Goal: Check status: Check status

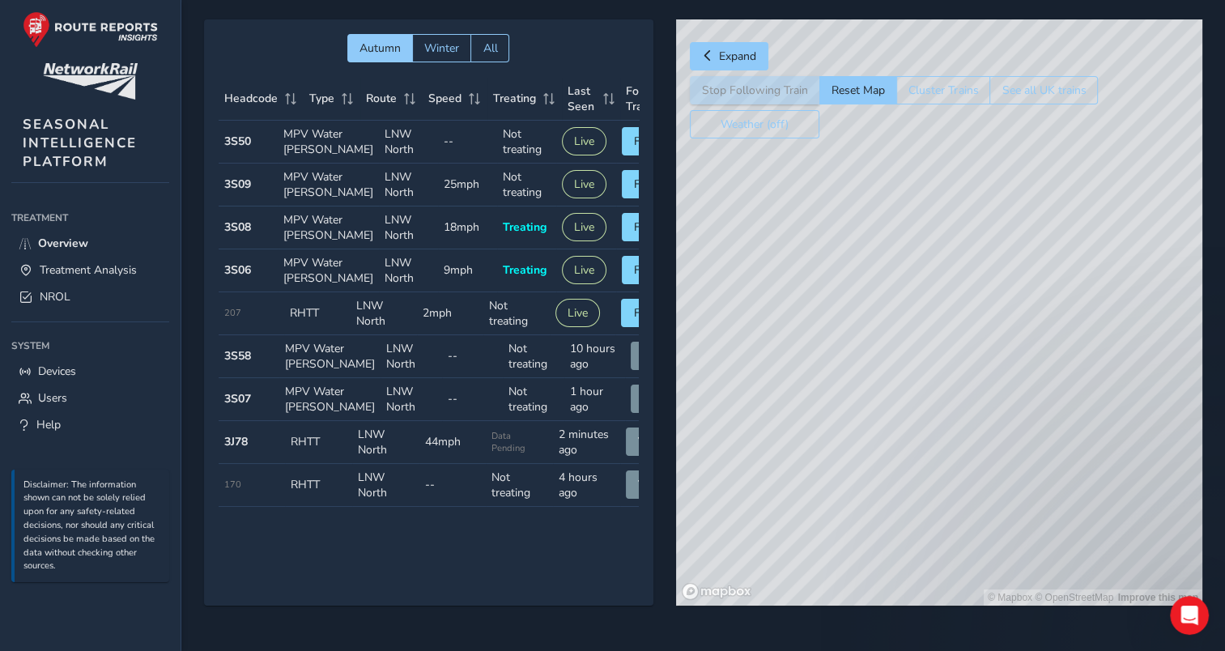
drag, startPoint x: 829, startPoint y: 480, endPoint x: 817, endPoint y: 455, distance: 27.9
click at [817, 455] on div "© Mapbox © OpenStreetMap Improve this map" at bounding box center [939, 312] width 526 height 586
click at [858, 483] on div "© Mapbox © OpenStreetMap Improve this map" at bounding box center [939, 312] width 526 height 586
drag, startPoint x: 853, startPoint y: 478, endPoint x: 809, endPoint y: 443, distance: 56.5
click at [809, 443] on div "© Mapbox © OpenStreetMap Improve this map" at bounding box center [939, 312] width 526 height 586
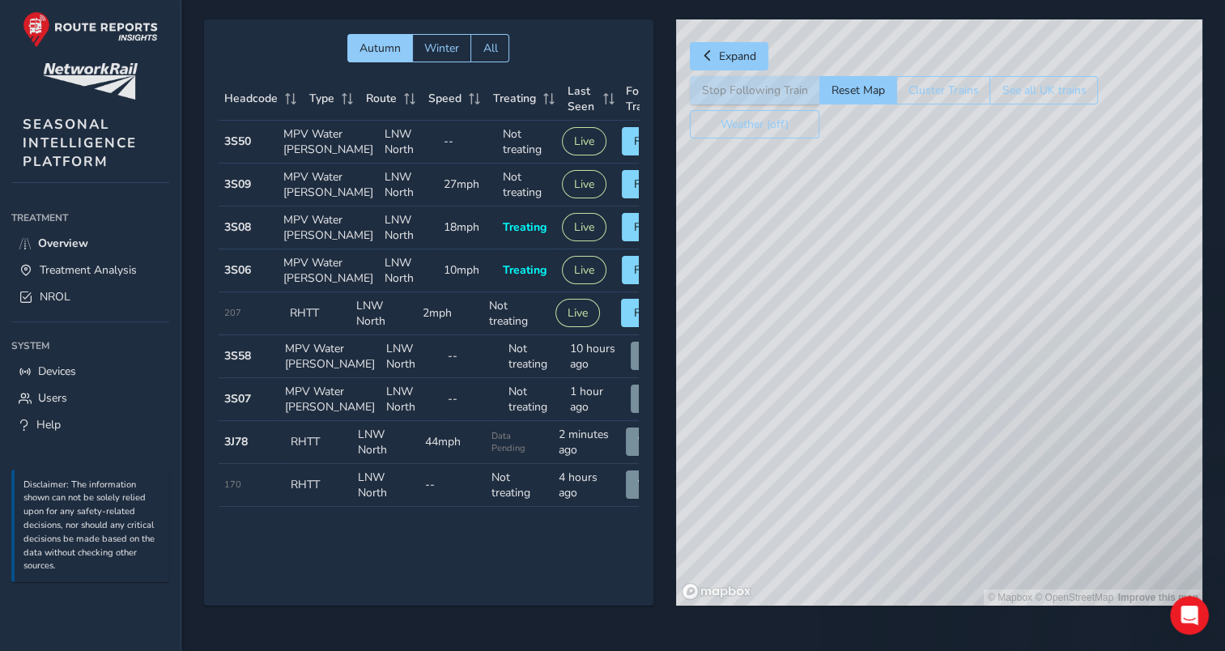
drag, startPoint x: 819, startPoint y: 483, endPoint x: 794, endPoint y: 500, distance: 29.7
click at [794, 497] on div "© Mapbox © OpenStreetMap Improve this map" at bounding box center [939, 312] width 526 height 586
drag, startPoint x: 842, startPoint y: 389, endPoint x: 882, endPoint y: 450, distance: 72.5
click at [882, 450] on div "© Mapbox © OpenStreetMap Improve this map" at bounding box center [939, 312] width 526 height 586
drag, startPoint x: 872, startPoint y: 395, endPoint x: 895, endPoint y: 411, distance: 27.9
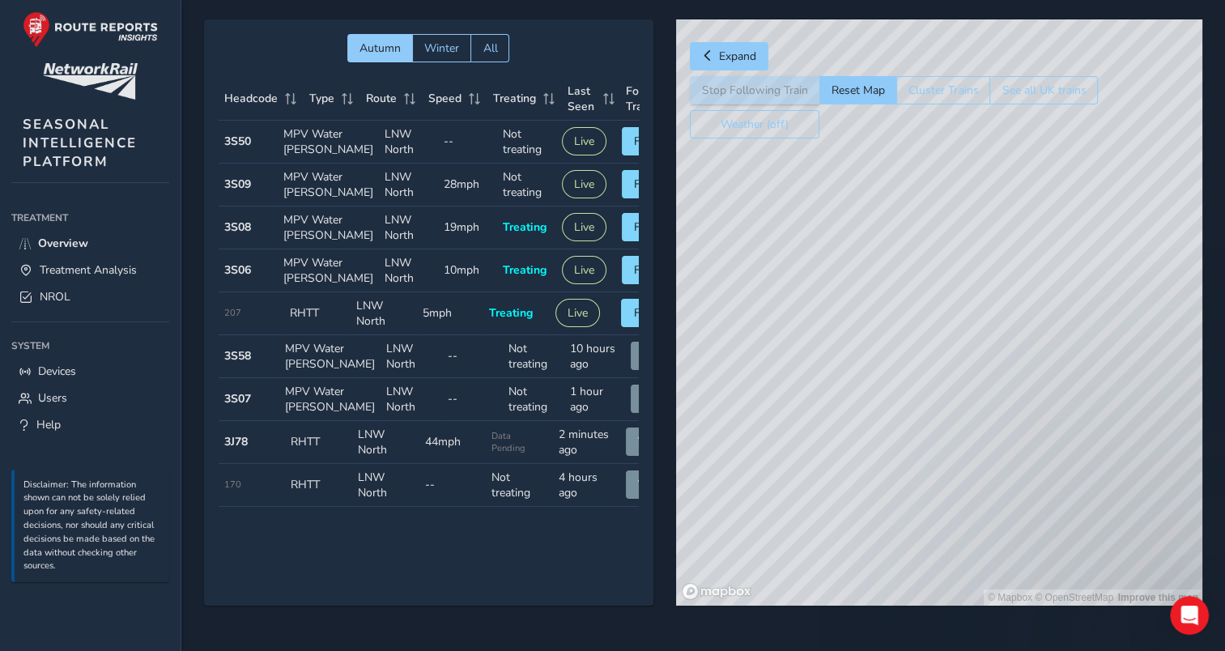
click at [892, 420] on div "© Mapbox © OpenStreetMap Improve this map" at bounding box center [939, 312] width 526 height 586
drag, startPoint x: 892, startPoint y: 434, endPoint x: 874, endPoint y: 408, distance: 31.4
click at [874, 408] on div "© Mapbox © OpenStreetMap Improve this map" at bounding box center [939, 312] width 526 height 586
drag, startPoint x: 883, startPoint y: 385, endPoint x: 880, endPoint y: 411, distance: 26.0
click at [880, 411] on div "© Mapbox © OpenStreetMap Improve this map" at bounding box center [939, 312] width 526 height 586
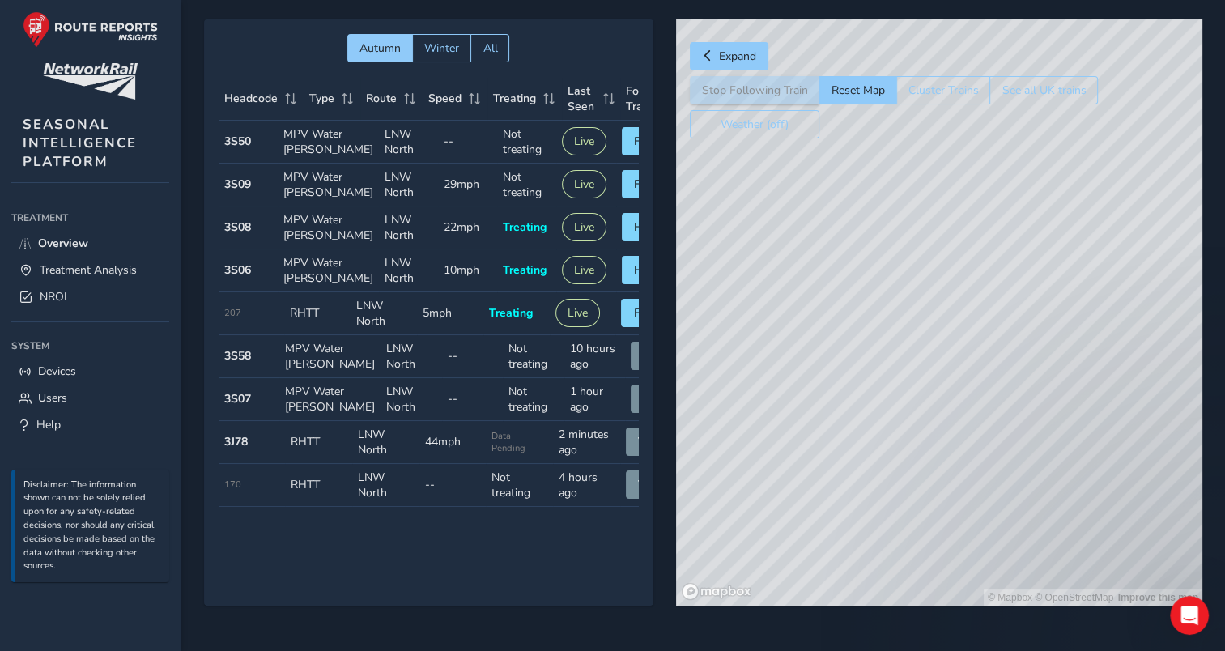
click at [879, 447] on div "© Mapbox © OpenStreetMap Improve this map" at bounding box center [939, 312] width 526 height 586
click at [897, 481] on div "© Mapbox © OpenStreetMap Improve this map" at bounding box center [939, 312] width 526 height 586
click at [892, 511] on div "© Mapbox © OpenStreetMap Improve this map" at bounding box center [939, 312] width 526 height 586
click at [1041, 351] on div "© Mapbox © OpenStreetMap Improve this map" at bounding box center [939, 312] width 526 height 586
click at [1070, 379] on div "© Mapbox © OpenStreetMap Improve this map © Maxar" at bounding box center [939, 312] width 526 height 586
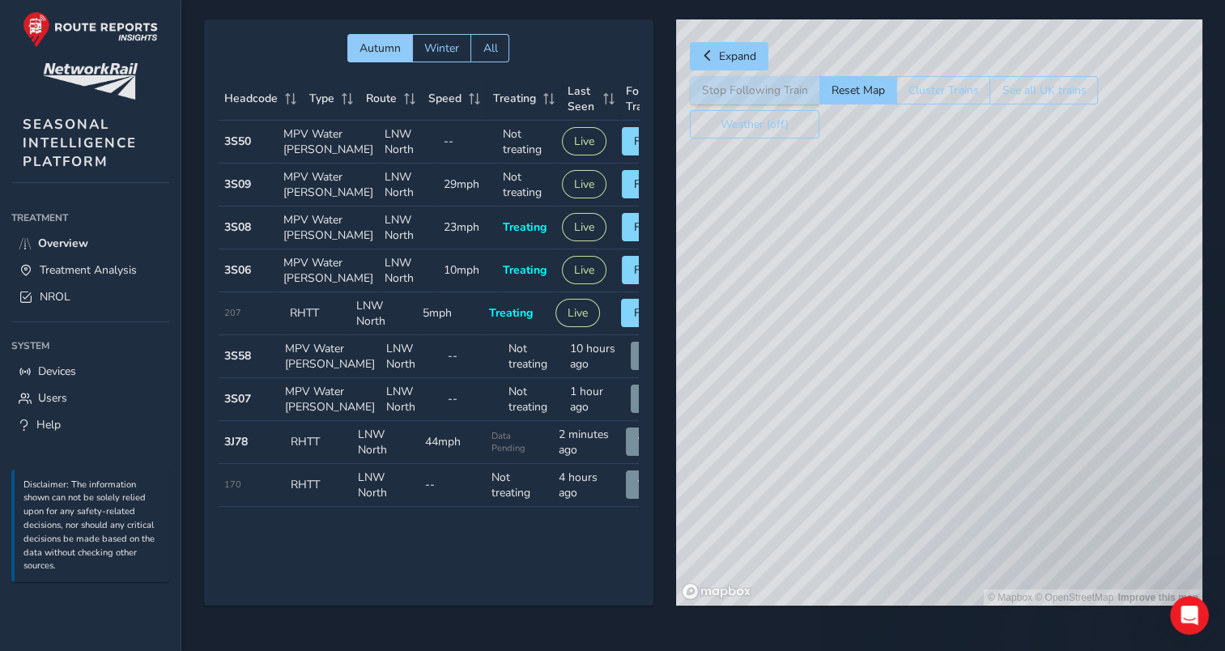
click at [959, 379] on div "© Mapbox © OpenStreetMap Improve this map" at bounding box center [939, 312] width 526 height 586
click at [1070, 347] on div "© Mapbox © OpenStreetMap Improve this map" at bounding box center [939, 312] width 526 height 586
click at [738, 54] on span "Expand" at bounding box center [737, 56] width 37 height 15
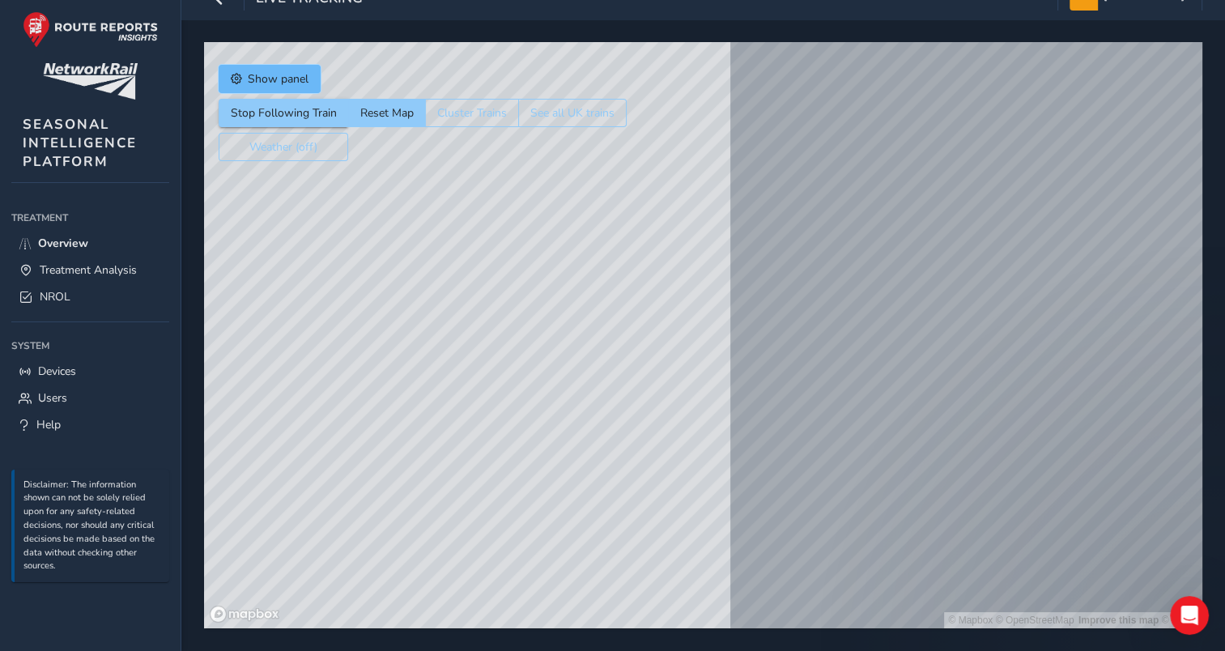
scroll to position [26, 0]
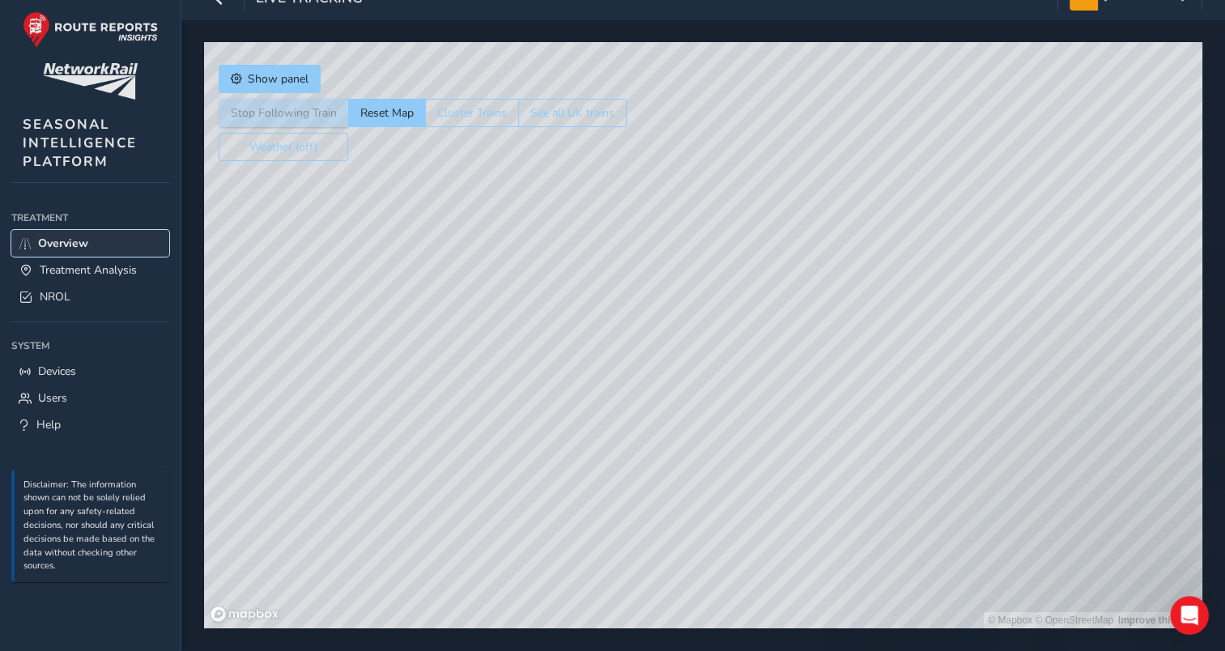
click at [83, 236] on span "Overview" at bounding box center [63, 243] width 50 height 15
click at [97, 240] on link "Overview" at bounding box center [90, 243] width 158 height 27
click at [113, 267] on span "Treatment Analysis" at bounding box center [88, 269] width 97 height 15
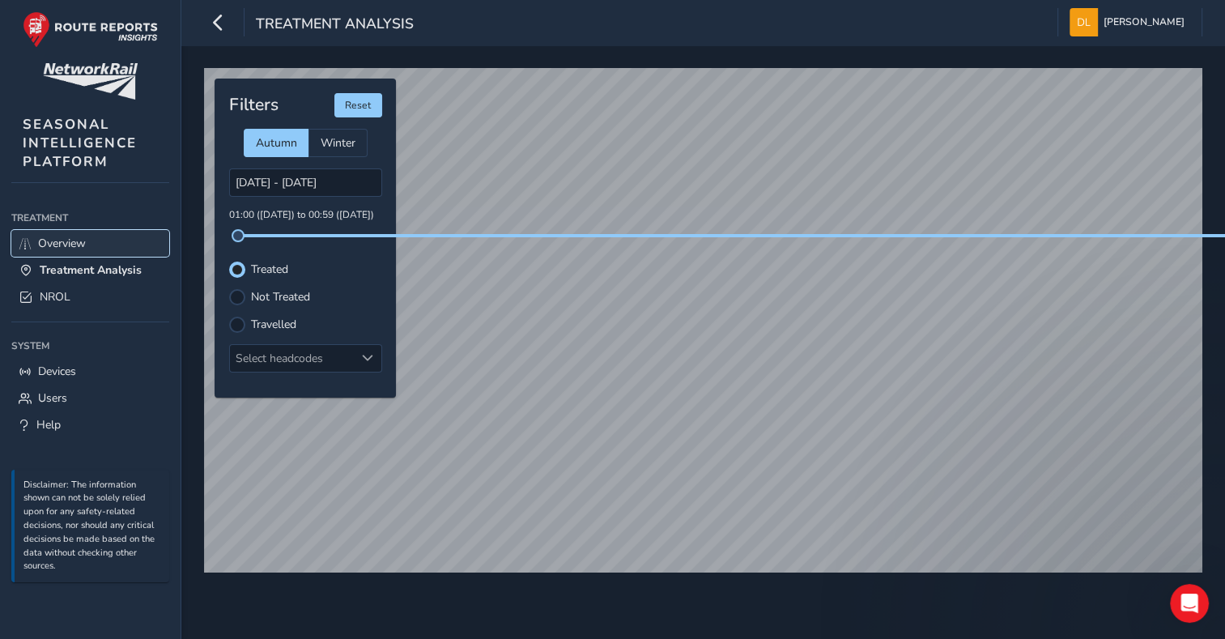
click at [87, 246] on link "Overview" at bounding box center [90, 243] width 158 height 27
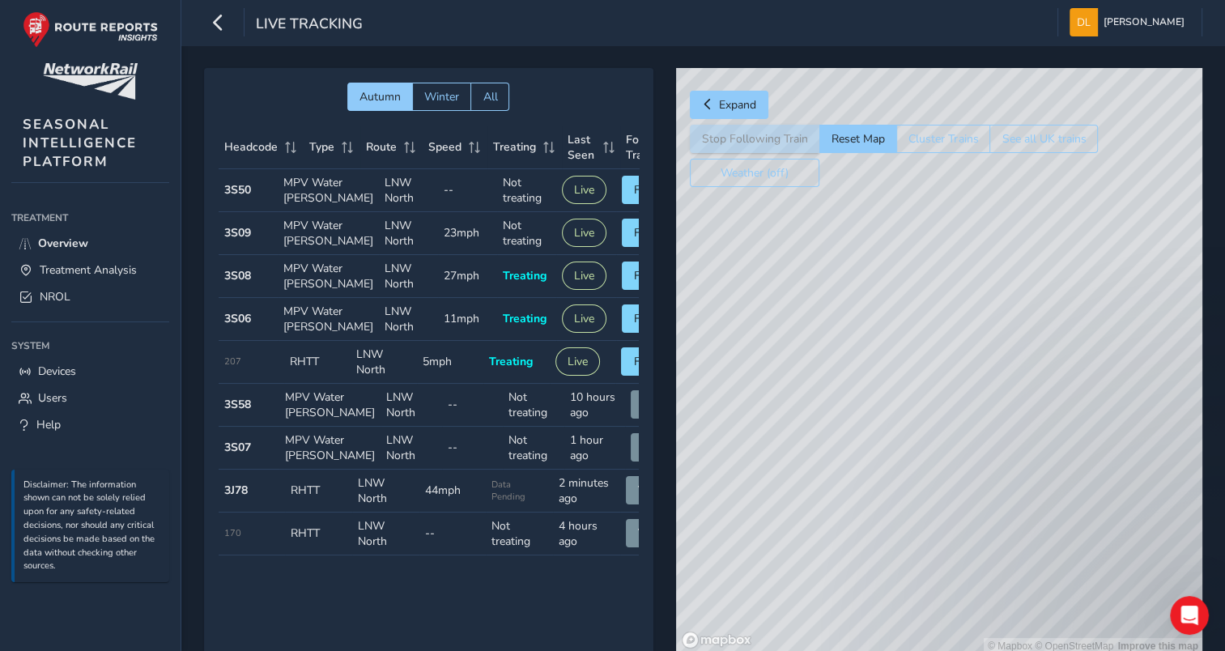
drag, startPoint x: 817, startPoint y: 496, endPoint x: 824, endPoint y: 463, distance: 33.2
click at [819, 484] on div "© Mapbox © OpenStreetMap Improve this map" at bounding box center [939, 361] width 526 height 586
drag, startPoint x: 855, startPoint y: 573, endPoint x: 828, endPoint y: 272, distance: 302.5
click at [828, 278] on div "© Mapbox © OpenStreetMap Improve this map" at bounding box center [939, 361] width 526 height 586
drag, startPoint x: 868, startPoint y: 421, endPoint x: 916, endPoint y: 350, distance: 85.8
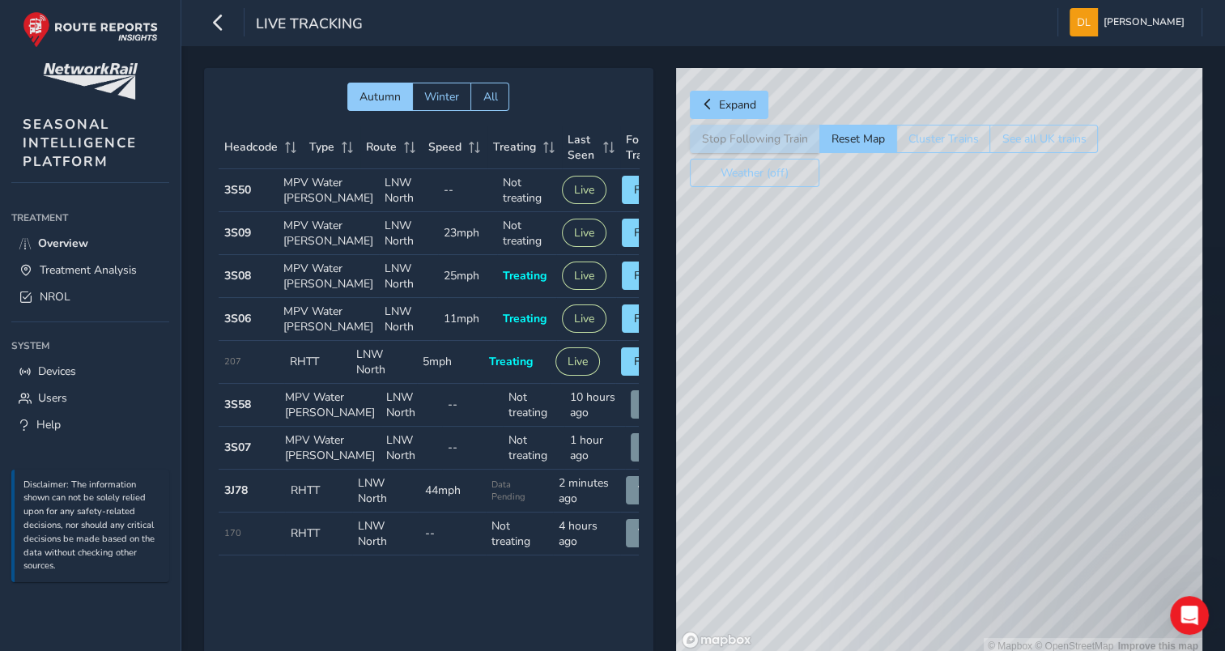
click at [916, 350] on div "© Mapbox © OpenStreetMap Improve this map" at bounding box center [939, 361] width 526 height 586
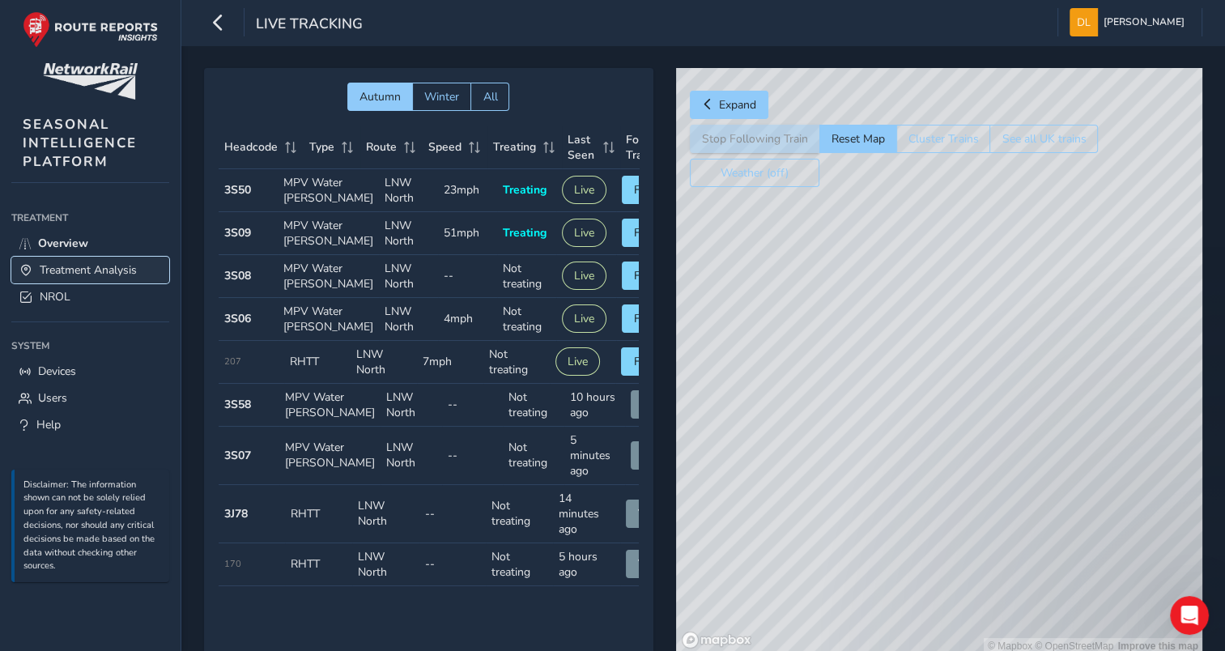
click at [112, 258] on link "Treatment Analysis" at bounding box center [90, 270] width 158 height 27
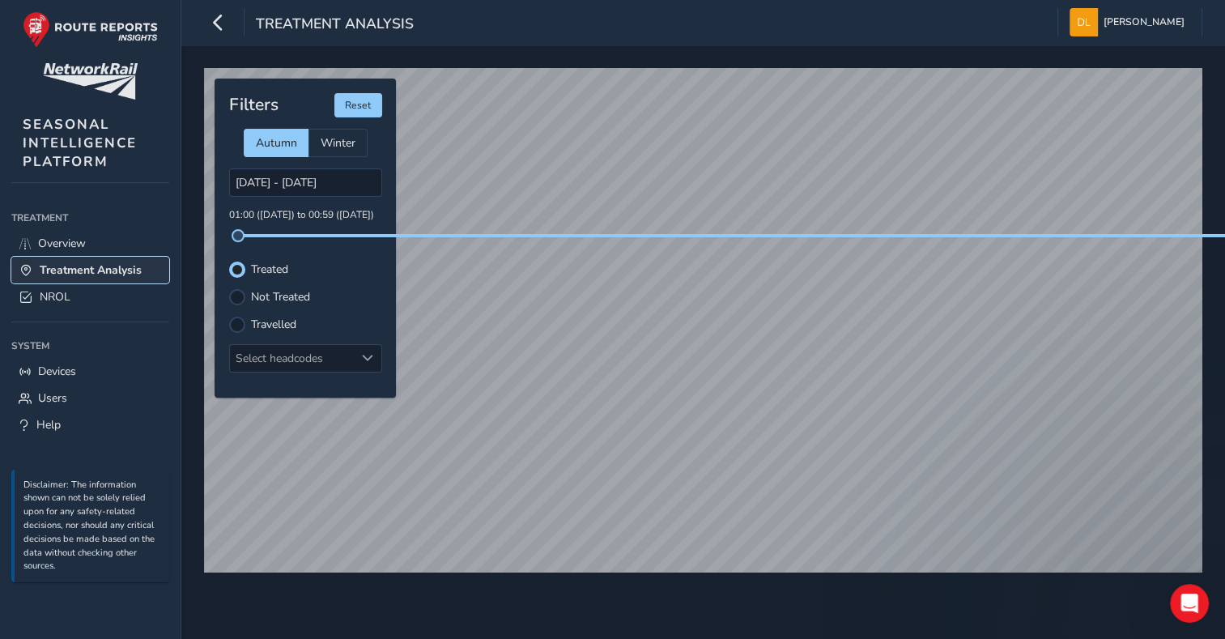
click at [62, 279] on link "Treatment Analysis" at bounding box center [90, 270] width 158 height 27
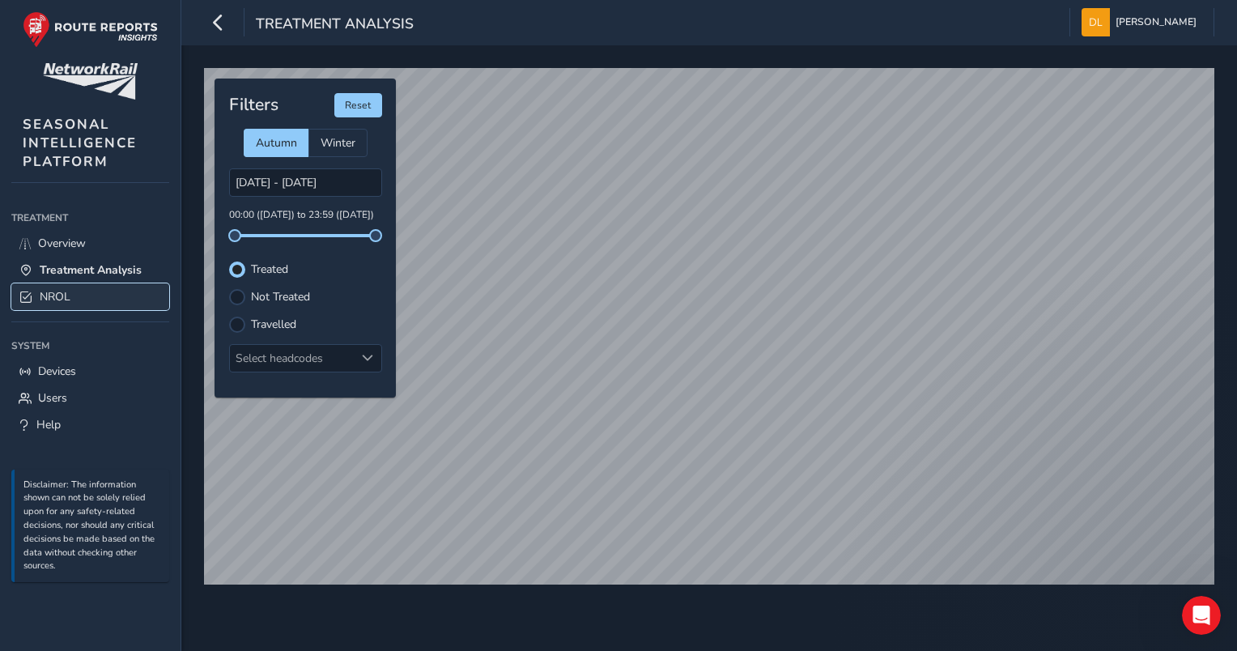
click at [62, 296] on span "NROL" at bounding box center [55, 296] width 31 height 15
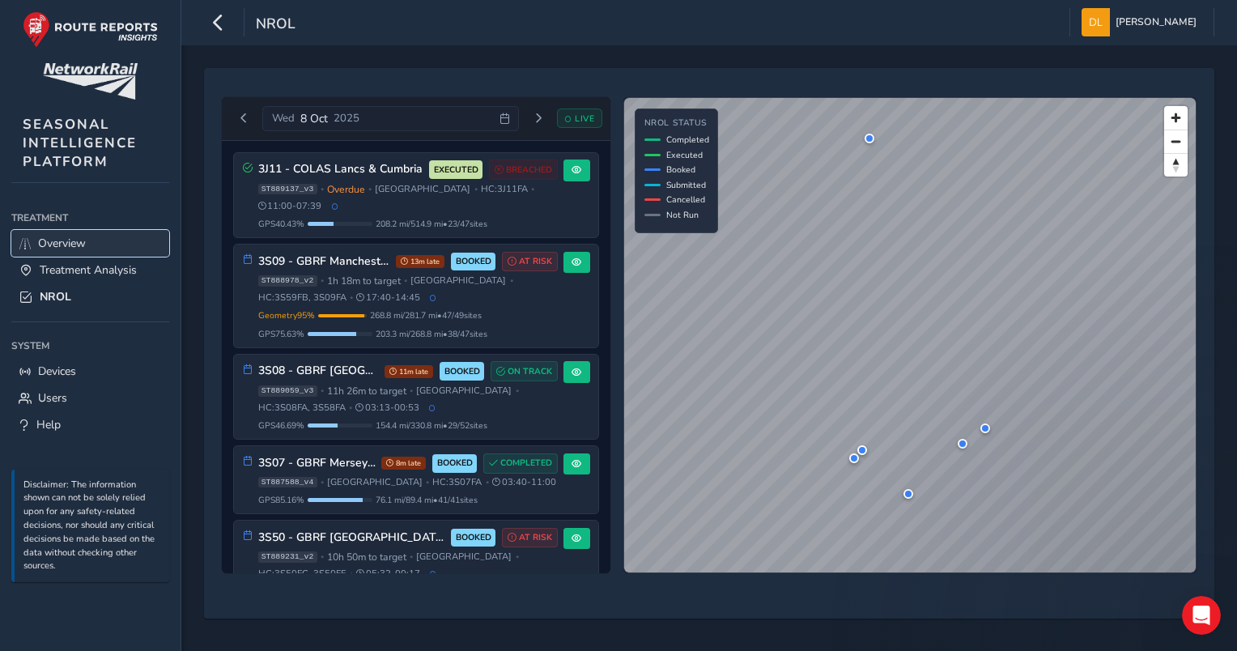
click at [116, 238] on link "Overview" at bounding box center [90, 243] width 158 height 27
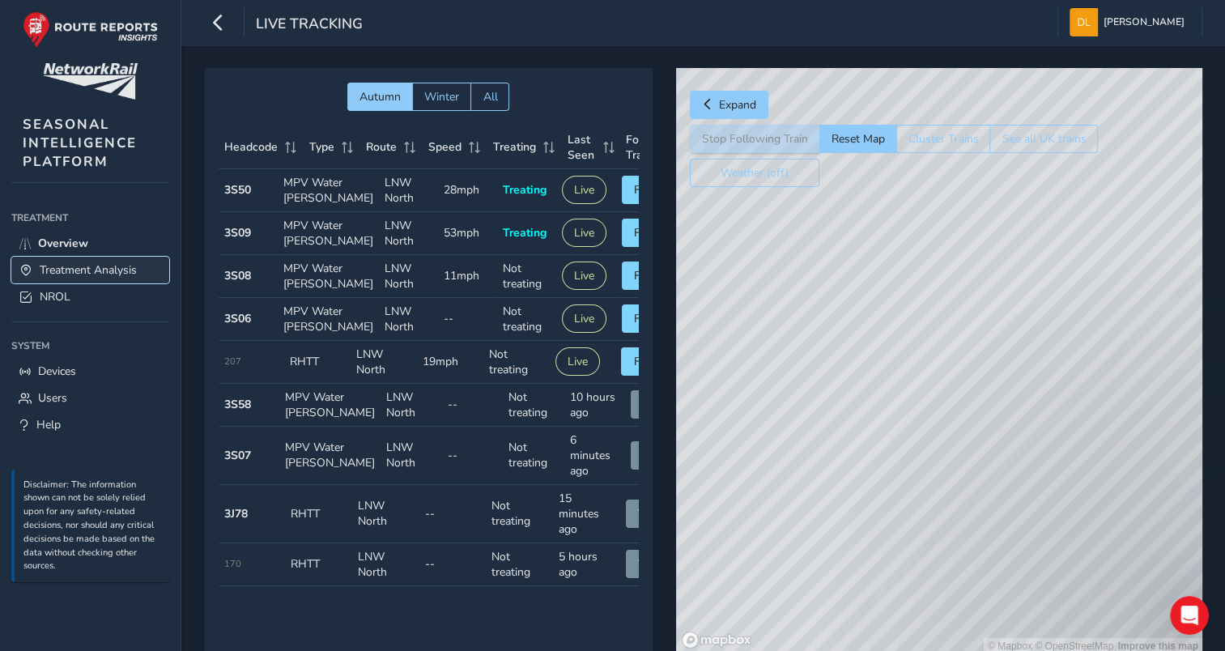
click at [100, 266] on span "Treatment Analysis" at bounding box center [88, 269] width 97 height 15
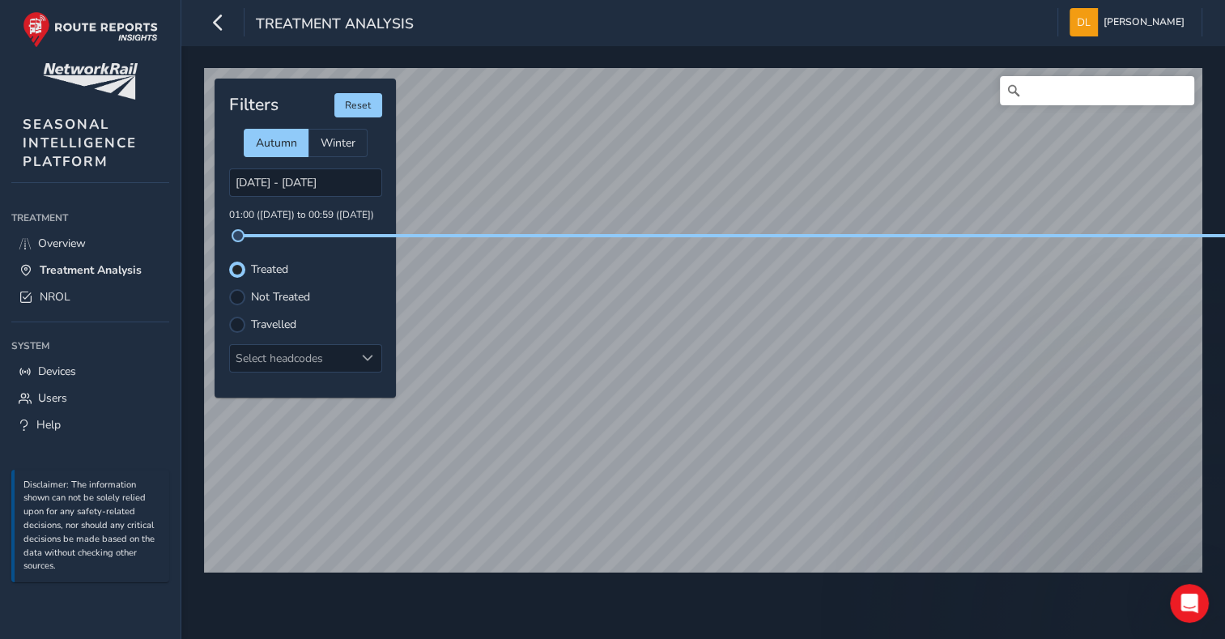
click at [246, 325] on div "Travelled" at bounding box center [305, 325] width 153 height 16
click at [238, 324] on div at bounding box center [237, 325] width 16 height 16
drag, startPoint x: 238, startPoint y: 232, endPoint x: 319, endPoint y: 236, distance: 81.1
click at [319, 236] on span at bounding box center [318, 235] width 13 height 13
drag, startPoint x: 316, startPoint y: 236, endPoint x: 327, endPoint y: 240, distance: 12.0
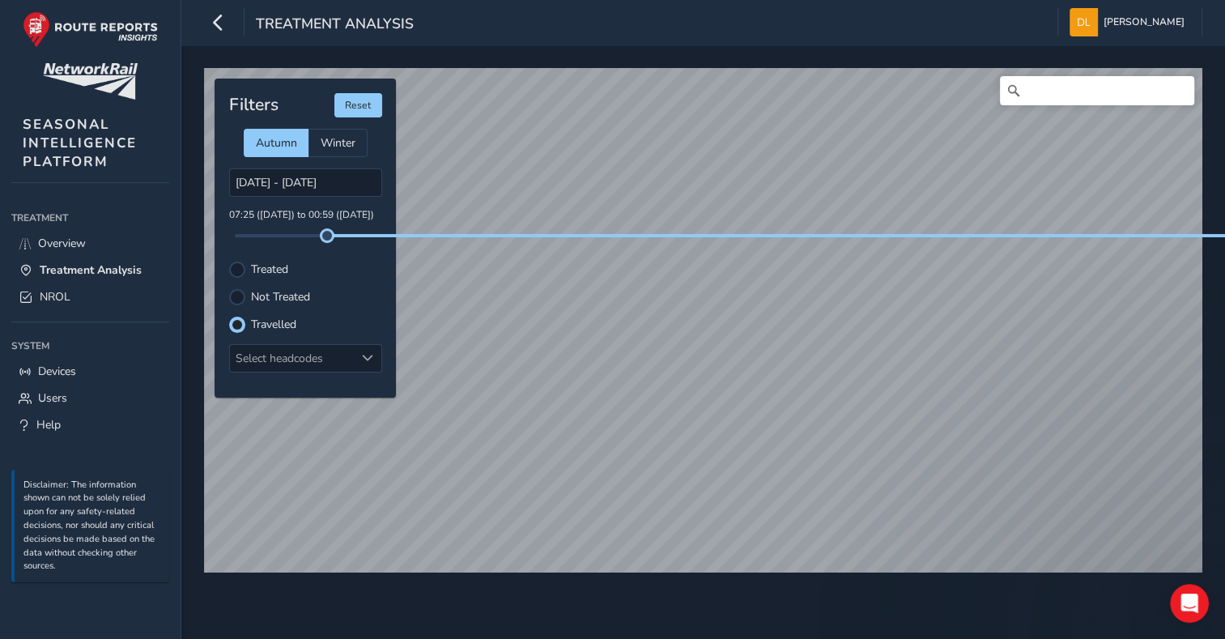
click at [327, 240] on span at bounding box center [327, 235] width 13 height 13
click at [233, 328] on div at bounding box center [237, 325] width 16 height 16
click at [233, 272] on div at bounding box center [237, 270] width 16 height 16
click at [243, 317] on div at bounding box center [237, 325] width 16 height 16
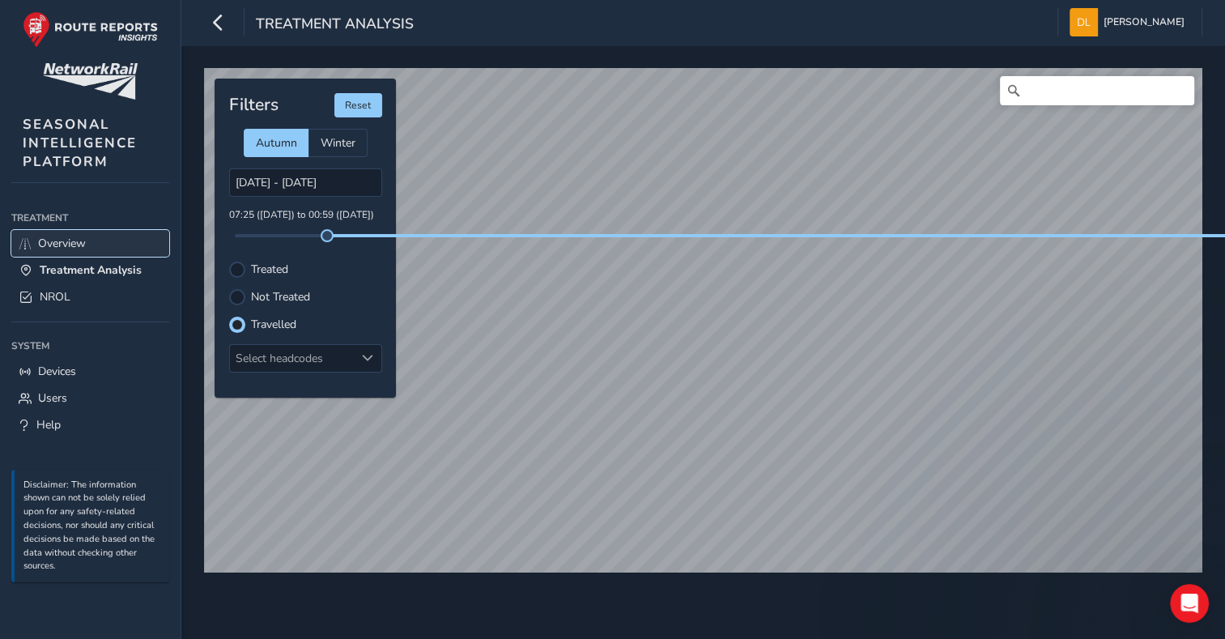
click at [50, 243] on span "Overview" at bounding box center [62, 243] width 48 height 15
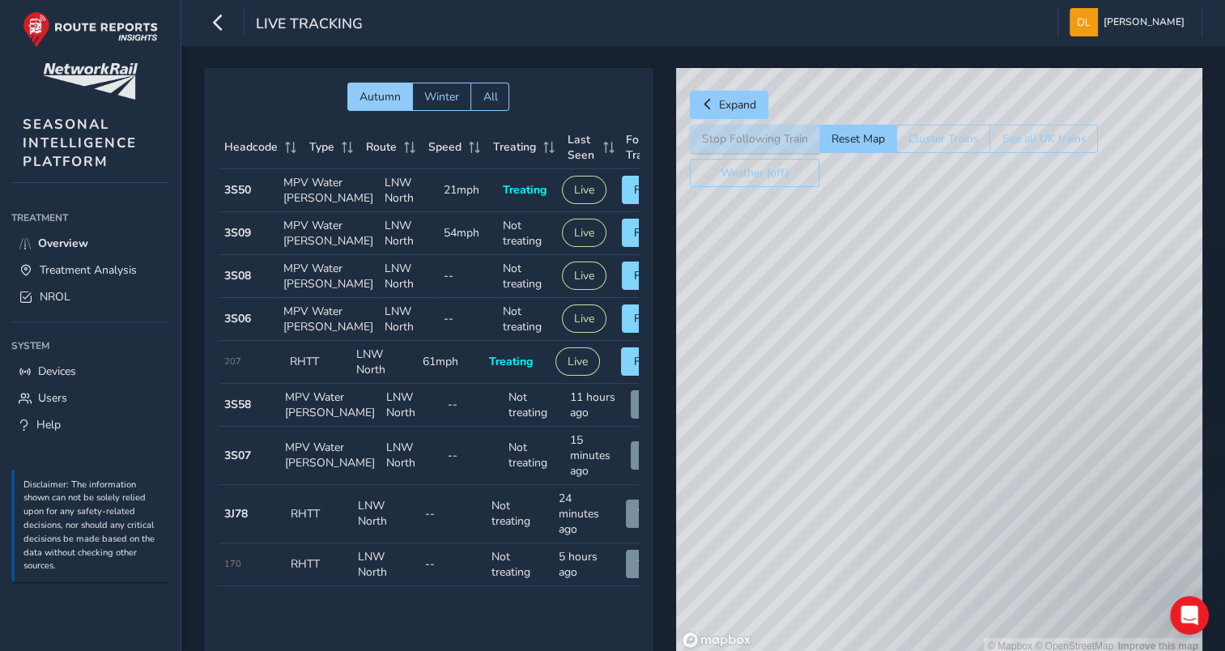
drag, startPoint x: 881, startPoint y: 534, endPoint x: 862, endPoint y: 337, distance: 198.5
click at [862, 338] on div "© Mapbox © OpenStreetMap Improve this map" at bounding box center [939, 361] width 526 height 586
click at [871, 248] on div "© Mapbox © OpenStreetMap Improve this map" at bounding box center [939, 361] width 526 height 586
click at [819, 442] on div "© Mapbox © OpenStreetMap Improve this map" at bounding box center [939, 361] width 526 height 586
click at [819, 434] on div "© Mapbox © OpenStreetMap Improve this map" at bounding box center [939, 361] width 526 height 586
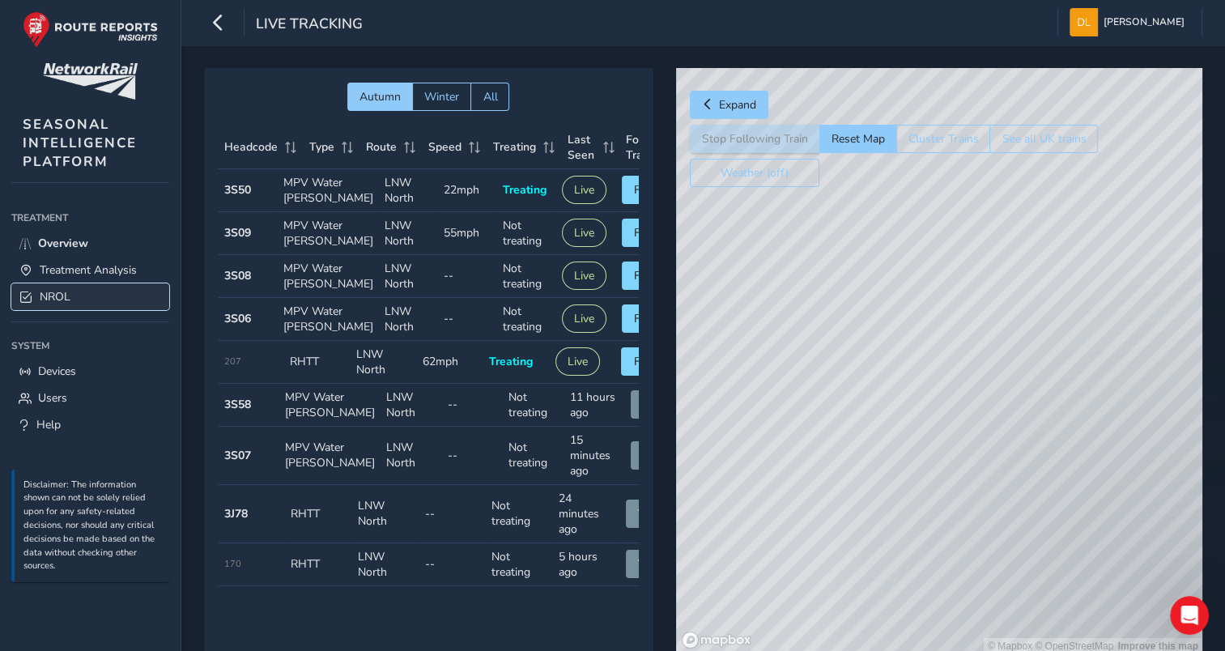
click at [65, 292] on span "NROL" at bounding box center [55, 296] width 31 height 15
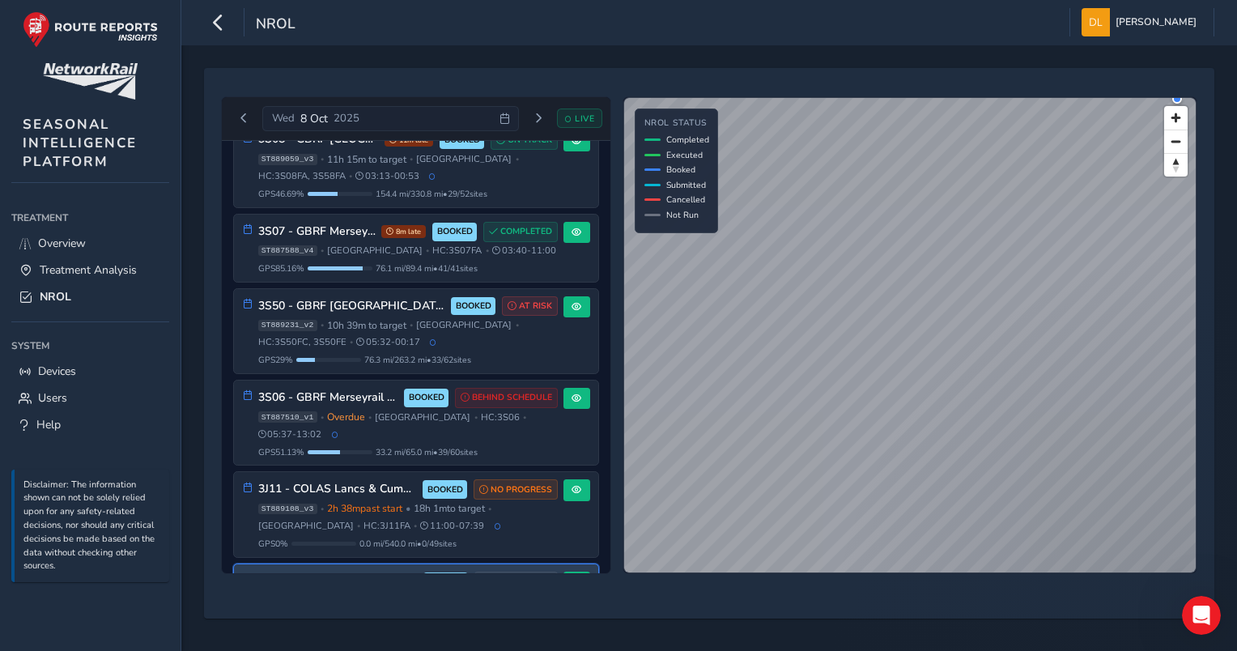
scroll to position [334, 0]
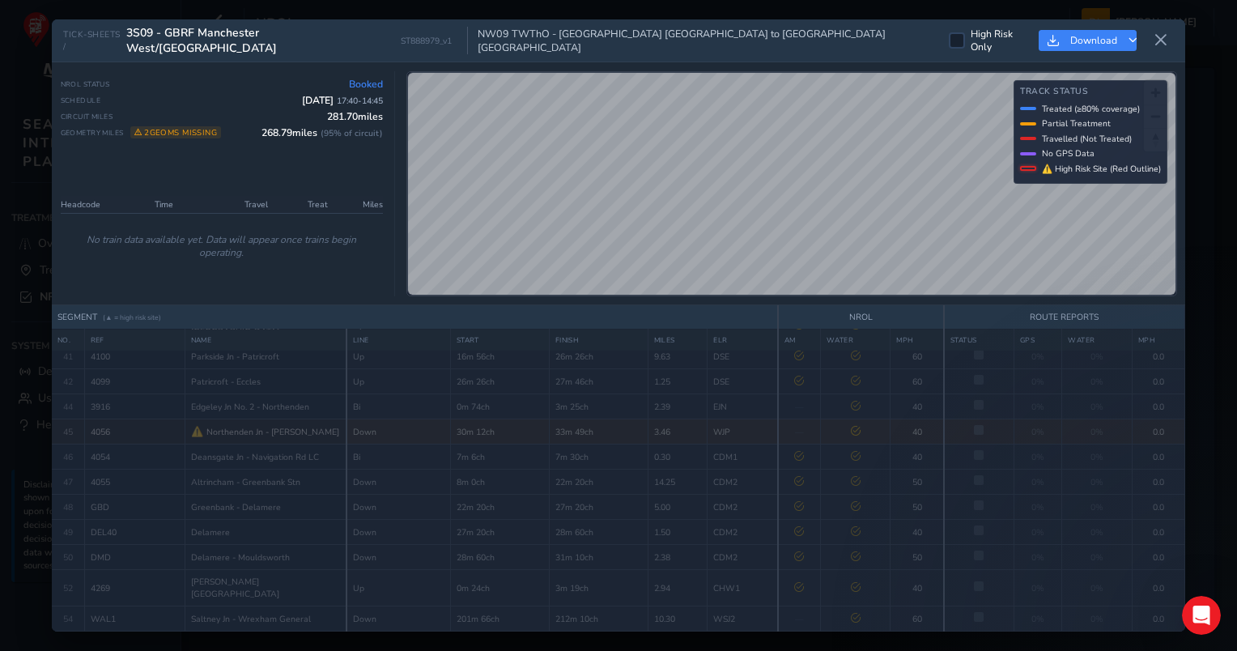
scroll to position [758, 0]
click at [1163, 36] on icon at bounding box center [1161, 40] width 15 height 15
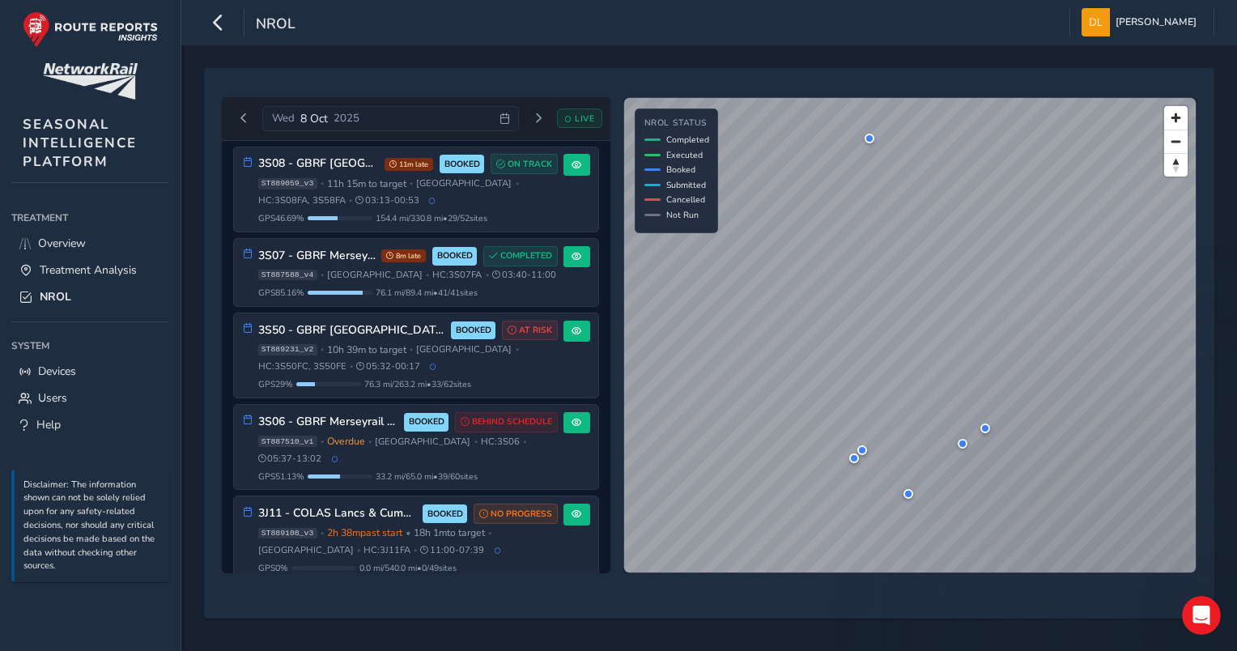
scroll to position [334, 0]
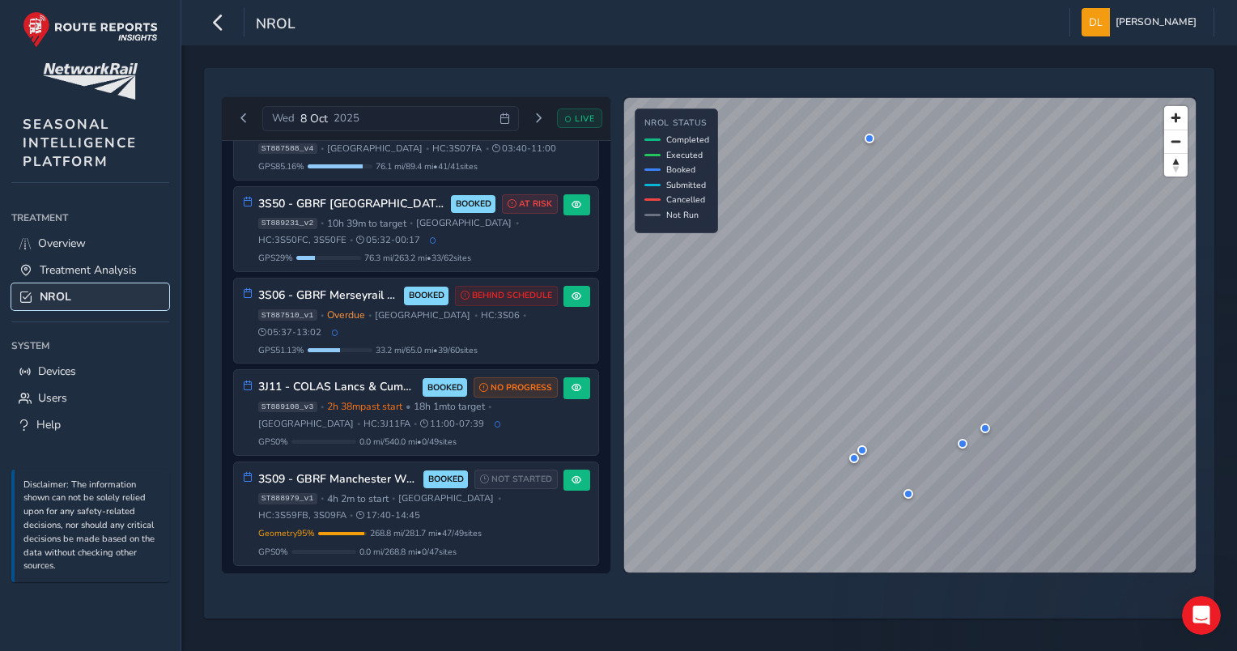
click at [63, 285] on link "NROL" at bounding box center [90, 296] width 158 height 27
click at [62, 291] on span "NROL" at bounding box center [56, 296] width 32 height 15
click at [246, 122] on span "Previous day" at bounding box center [244, 118] width 10 height 10
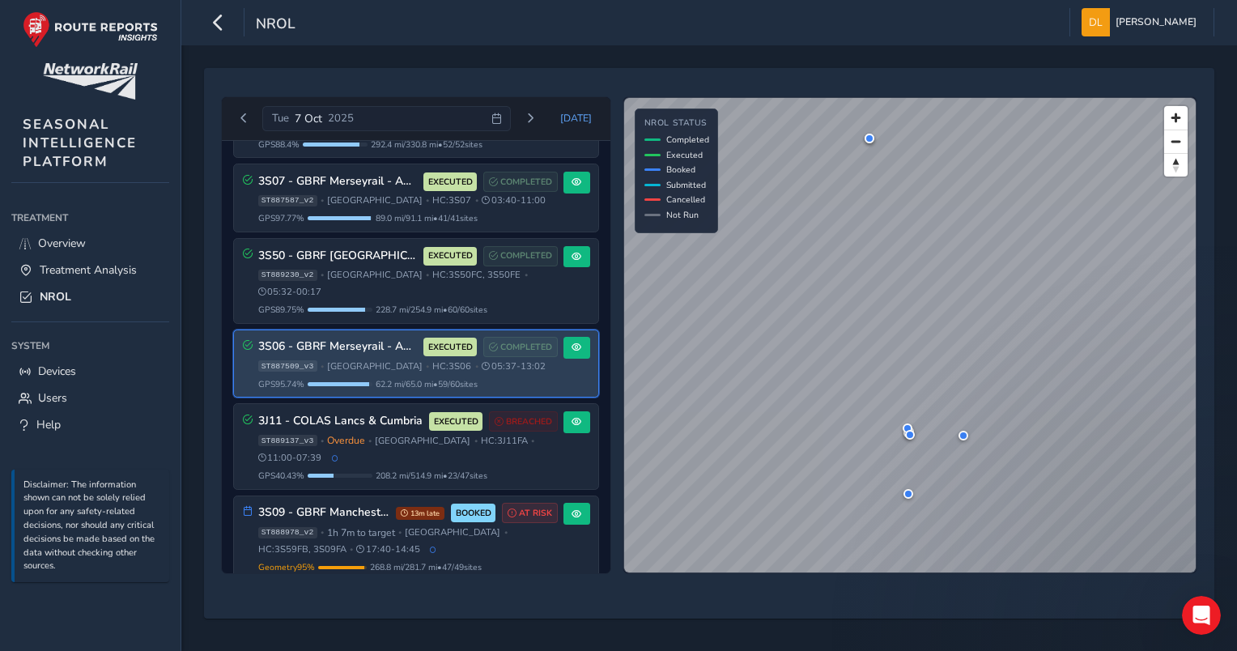
scroll to position [296, 0]
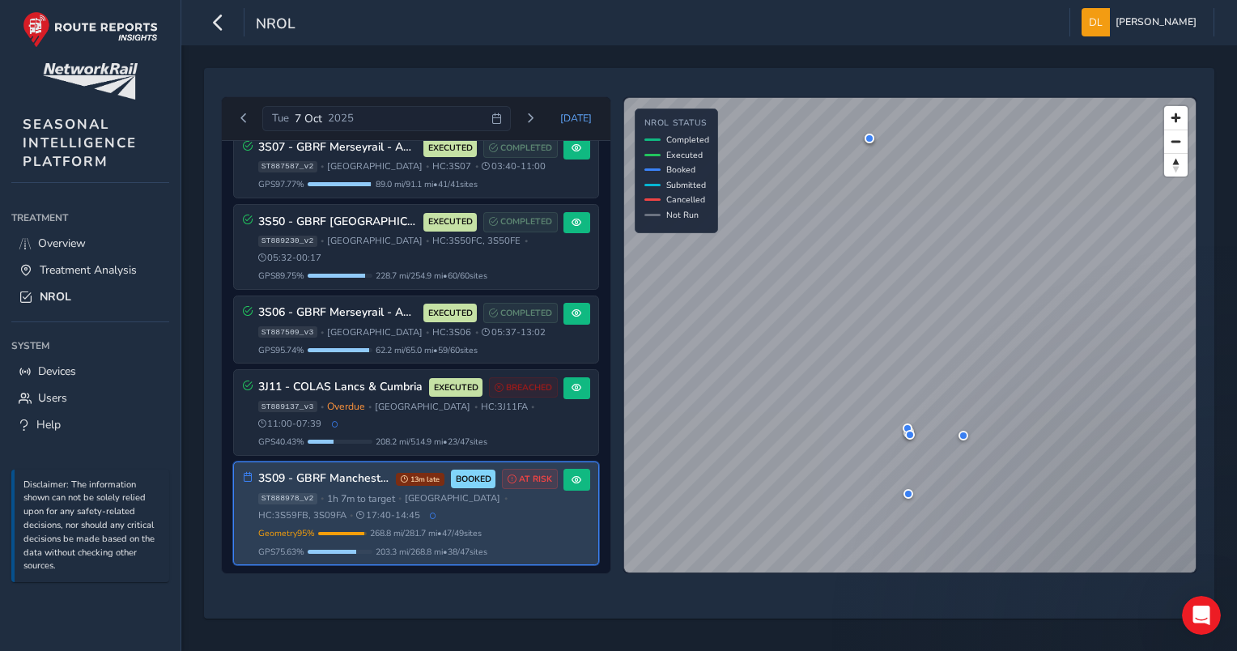
click at [482, 527] on span "268.8 mi / 281.7 mi • 47 / 49 sites" at bounding box center [426, 533] width 112 height 12
click at [577, 472] on button at bounding box center [577, 480] width 27 height 22
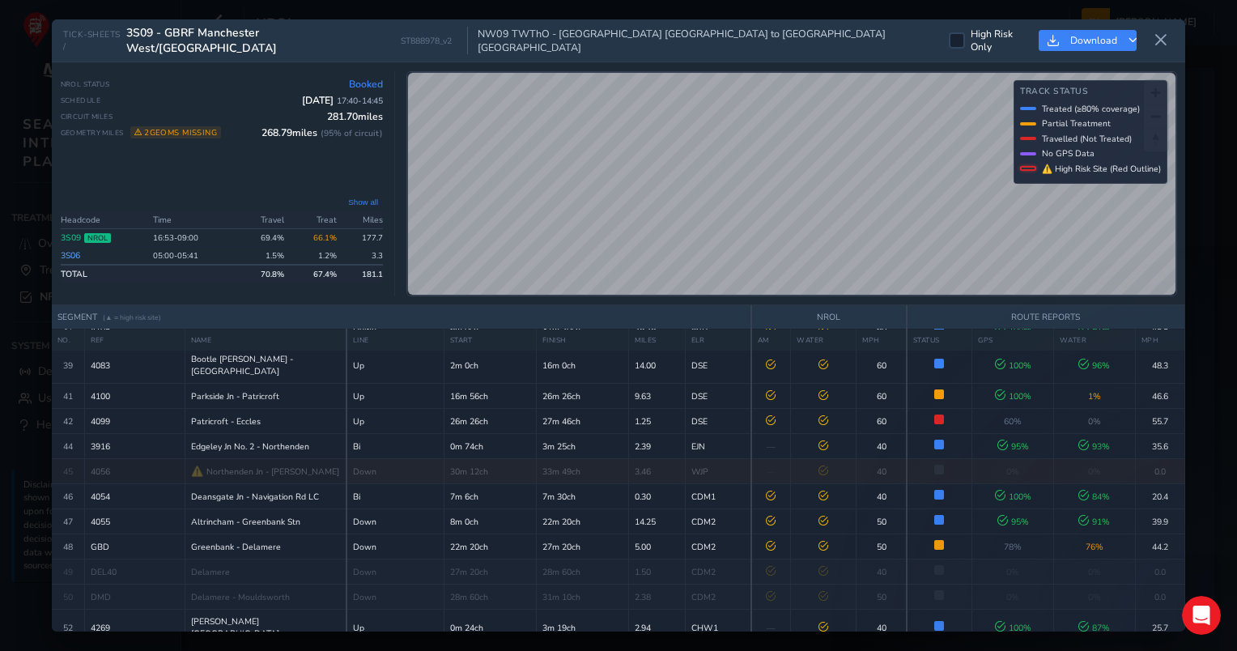
scroll to position [758, 0]
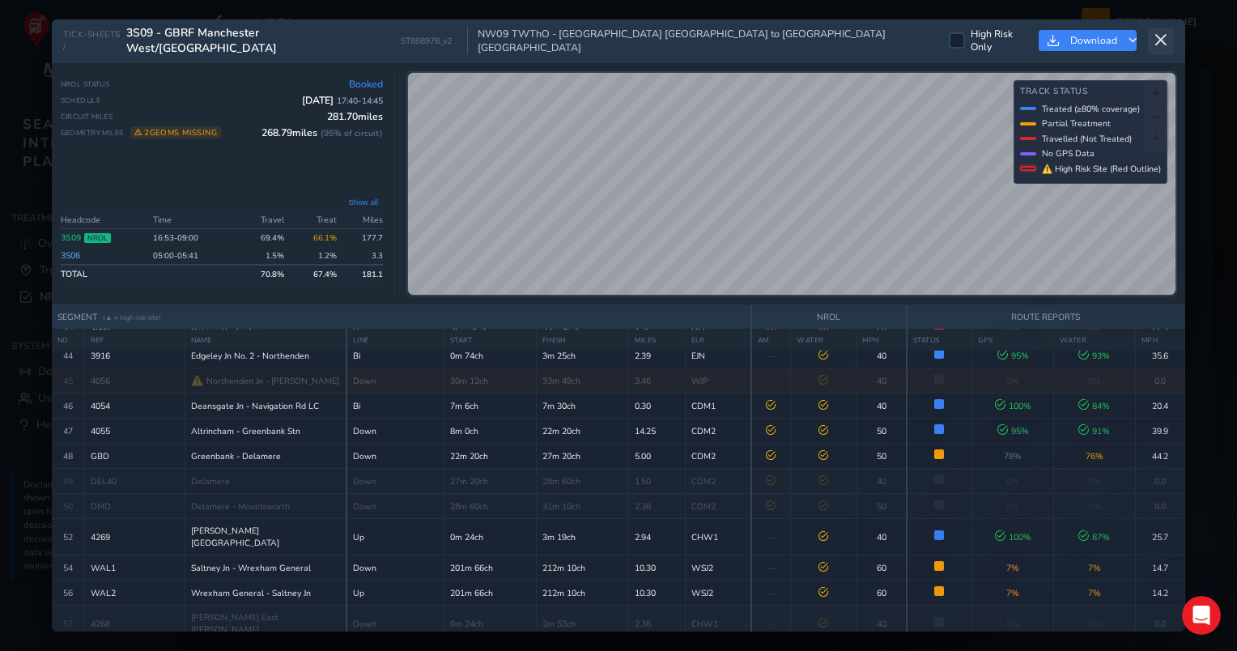
click at [1158, 36] on icon at bounding box center [1161, 40] width 15 height 15
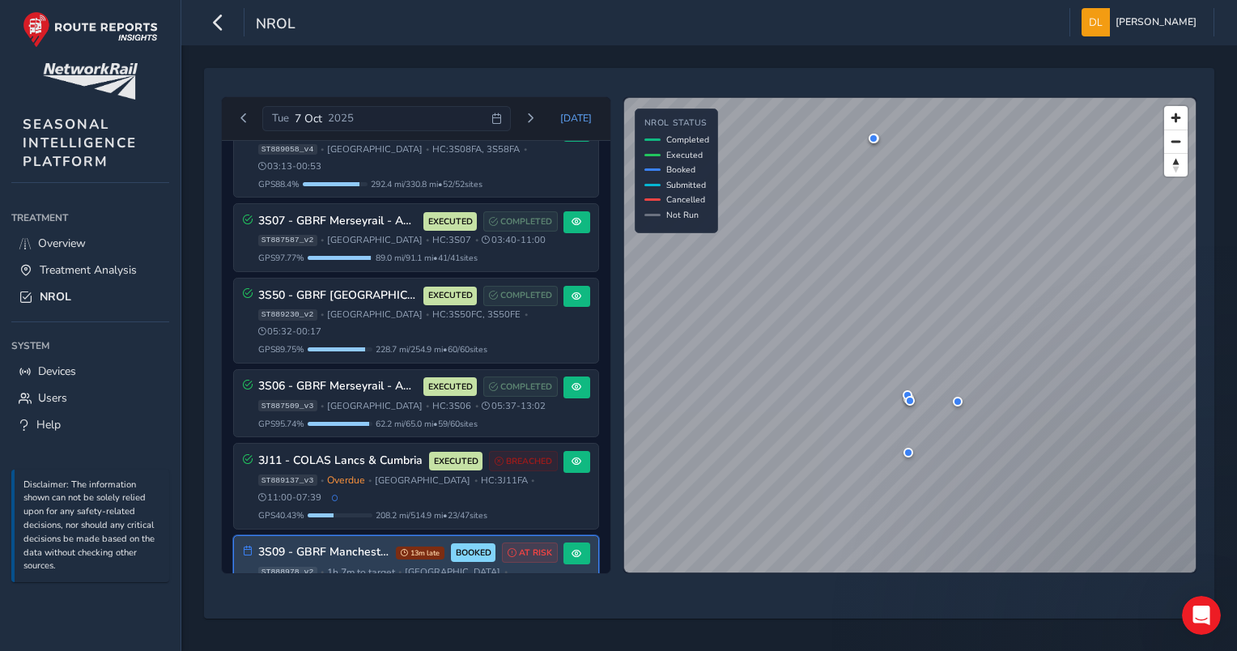
scroll to position [296, 0]
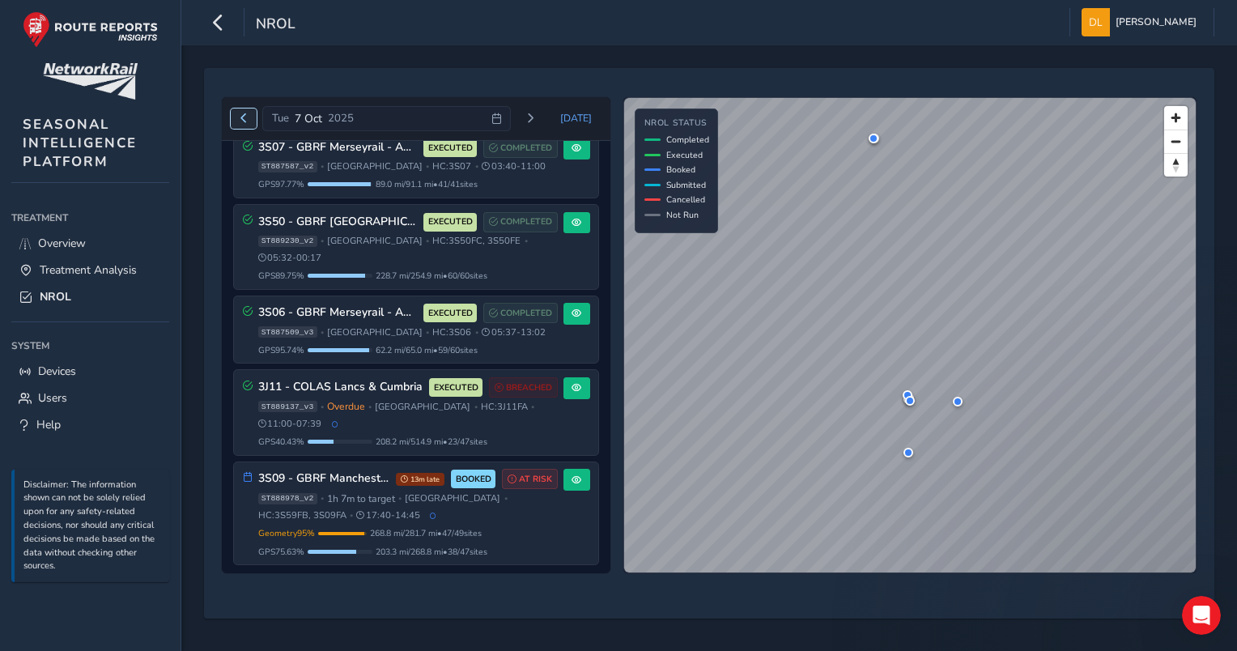
click at [240, 117] on span "Previous day" at bounding box center [244, 118] width 10 height 10
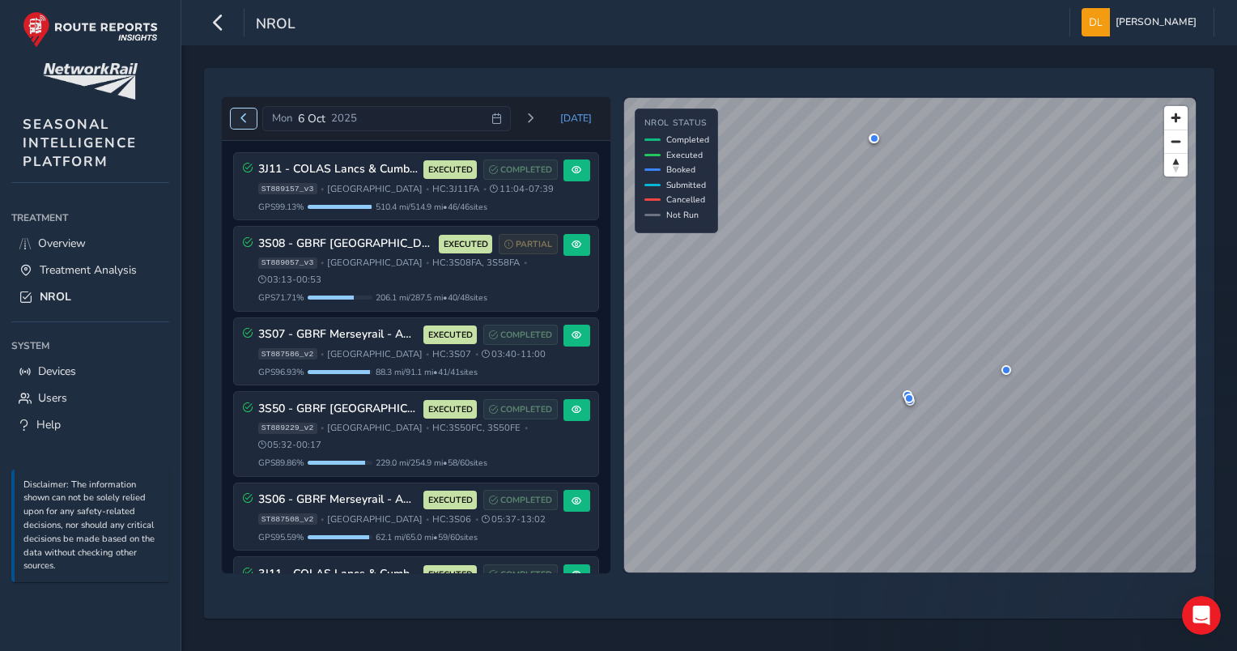
click at [240, 117] on span "Previous day" at bounding box center [244, 118] width 10 height 10
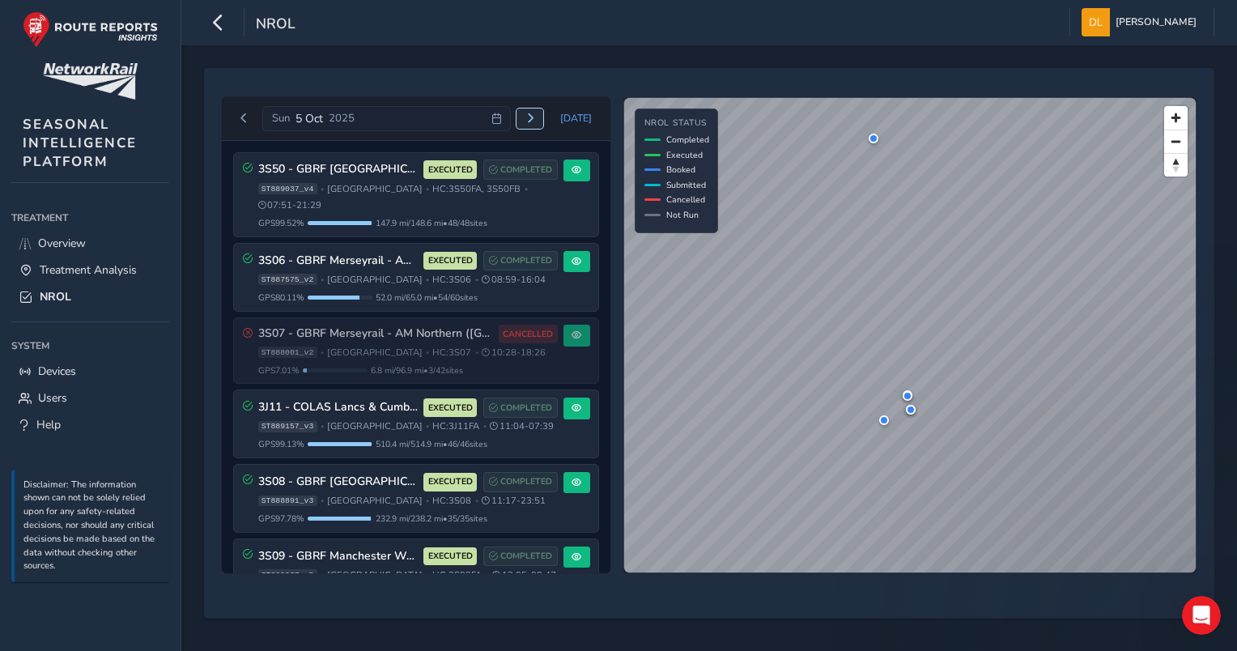
click at [534, 123] on button "Next day" at bounding box center [530, 119] width 27 height 20
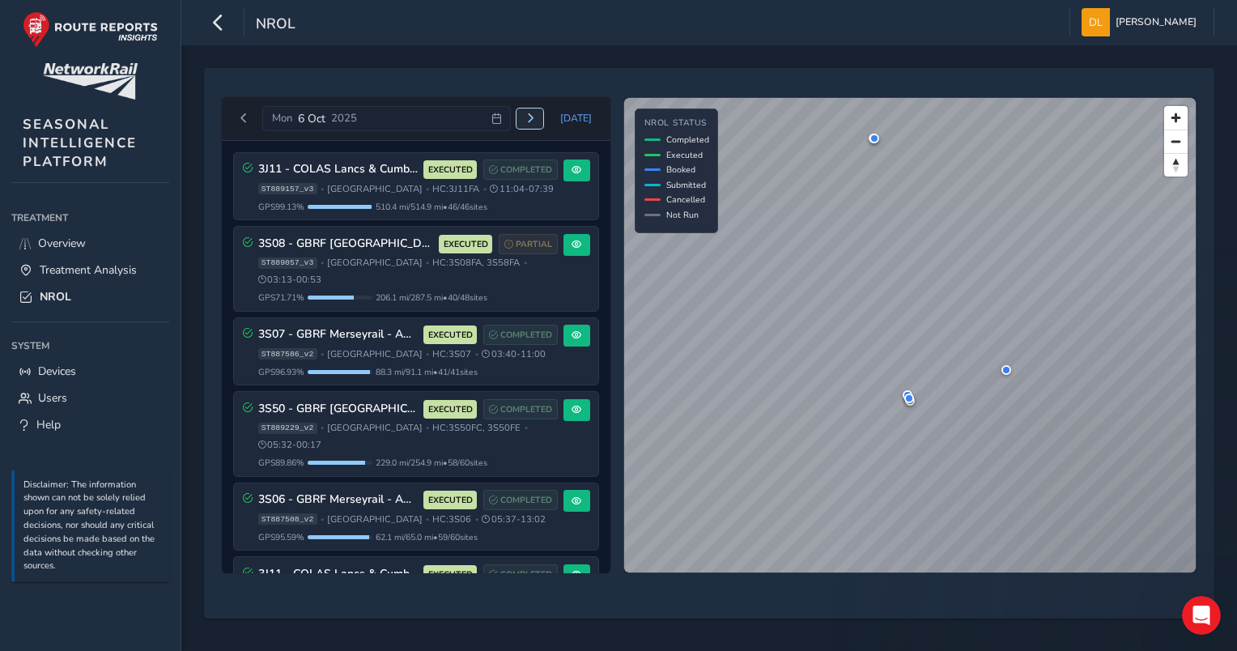
click at [534, 123] on button "Next day" at bounding box center [530, 119] width 27 height 20
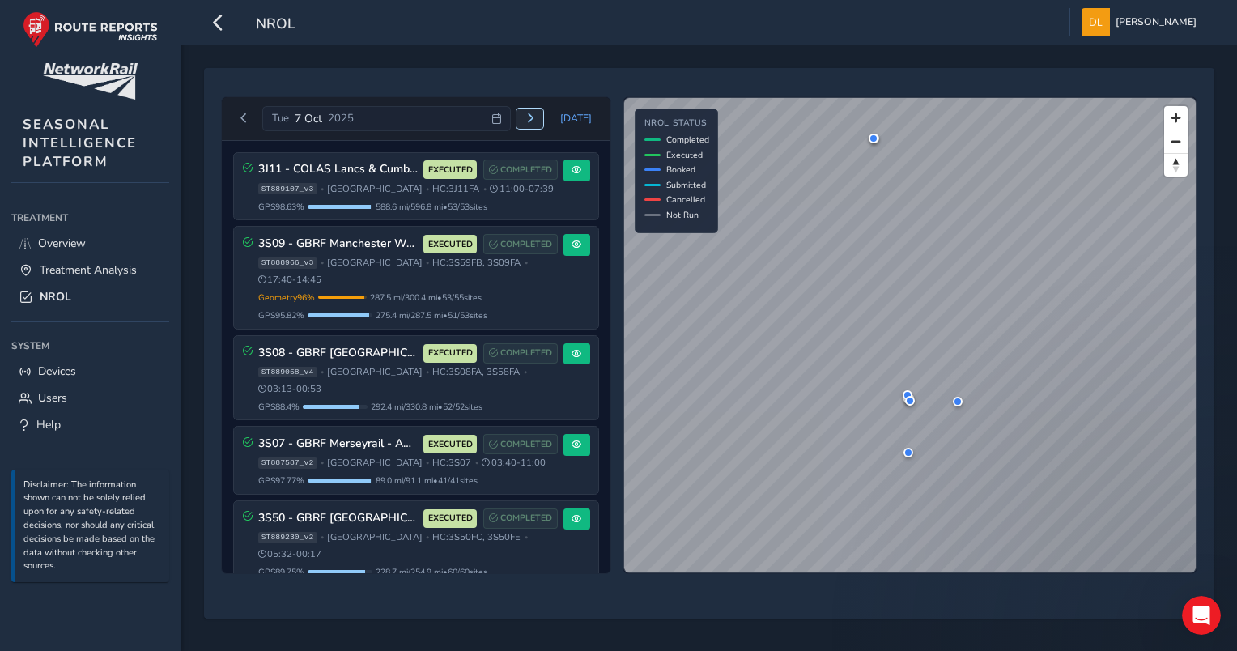
click at [528, 117] on button "Next day" at bounding box center [530, 119] width 27 height 20
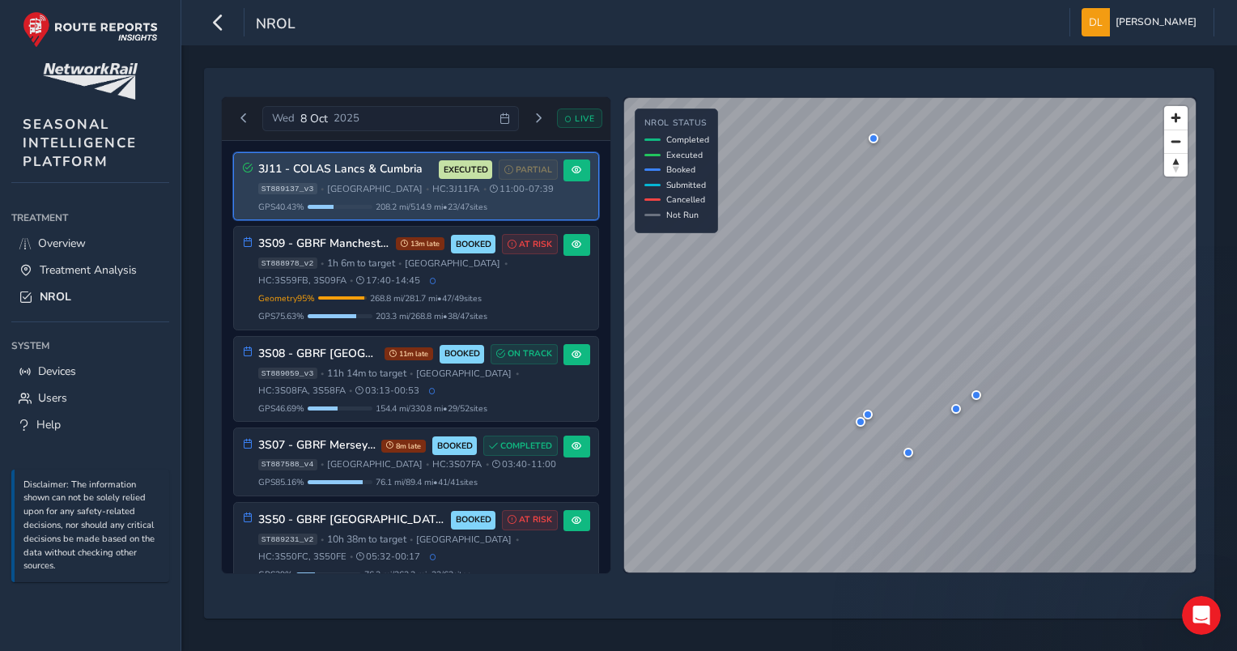
click at [457, 166] on span "EXECUTED" at bounding box center [466, 170] width 45 height 13
click at [572, 168] on span at bounding box center [577, 170] width 10 height 10
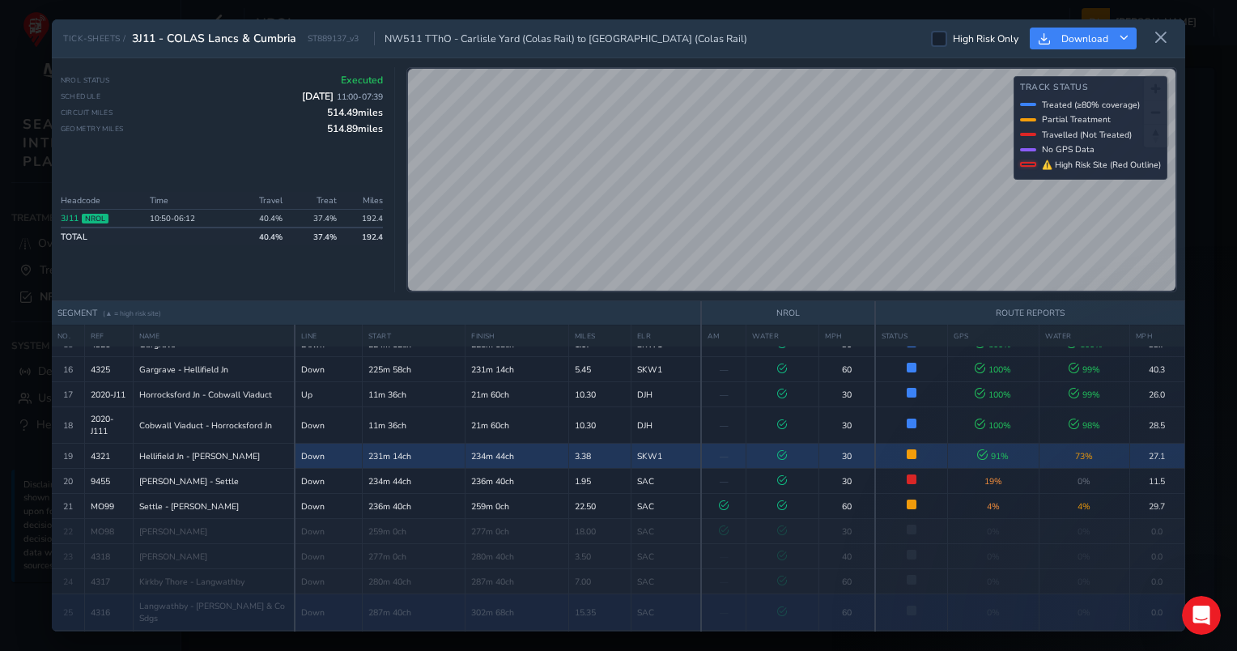
scroll to position [405, 0]
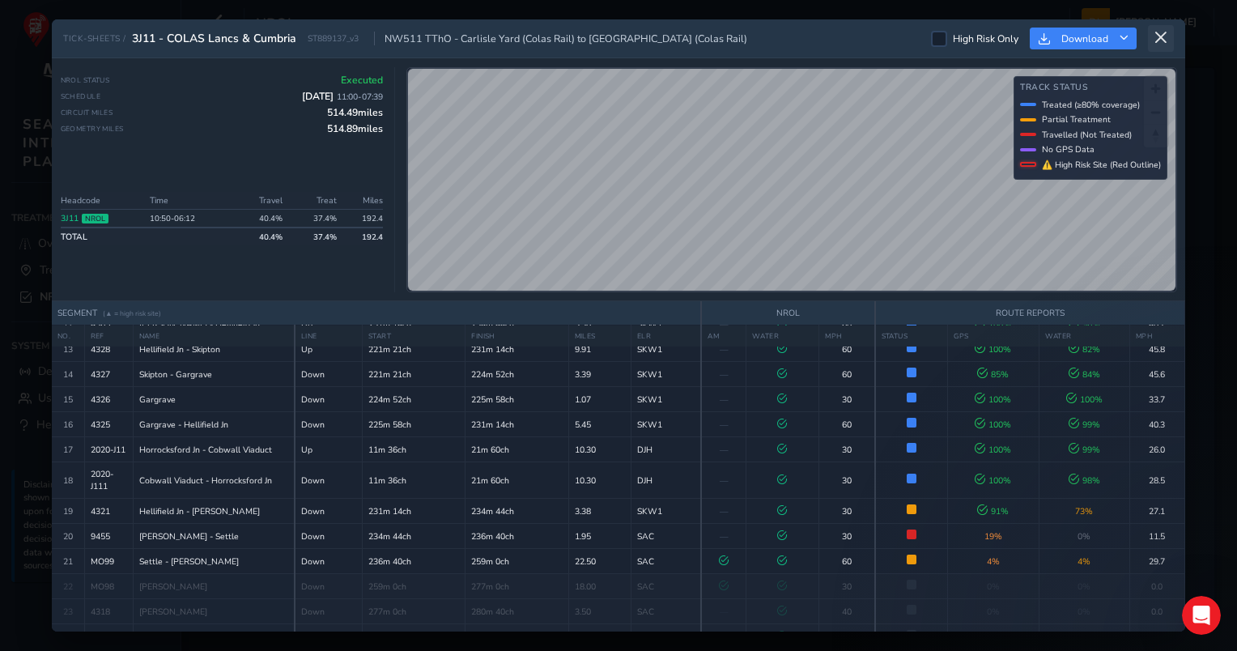
click at [1157, 45] on icon at bounding box center [1161, 38] width 15 height 15
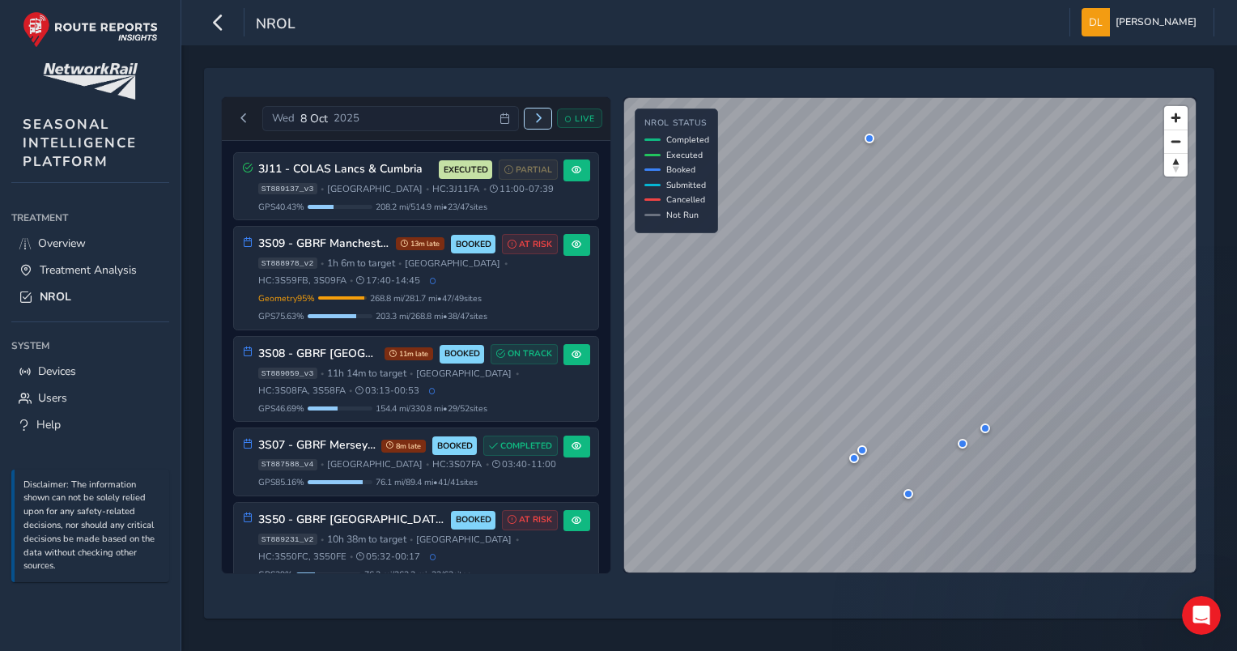
click at [540, 118] on span "Next day" at bounding box center [539, 118] width 10 height 10
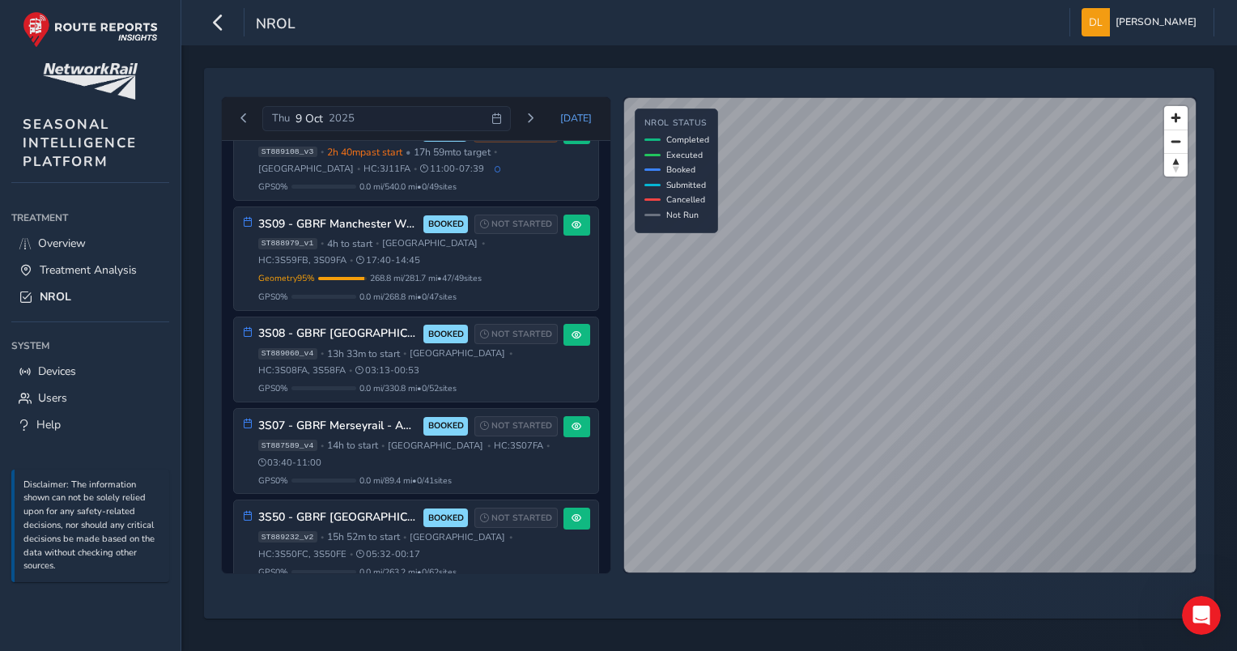
scroll to position [36, 0]
